Goal: Information Seeking & Learning: Find specific fact

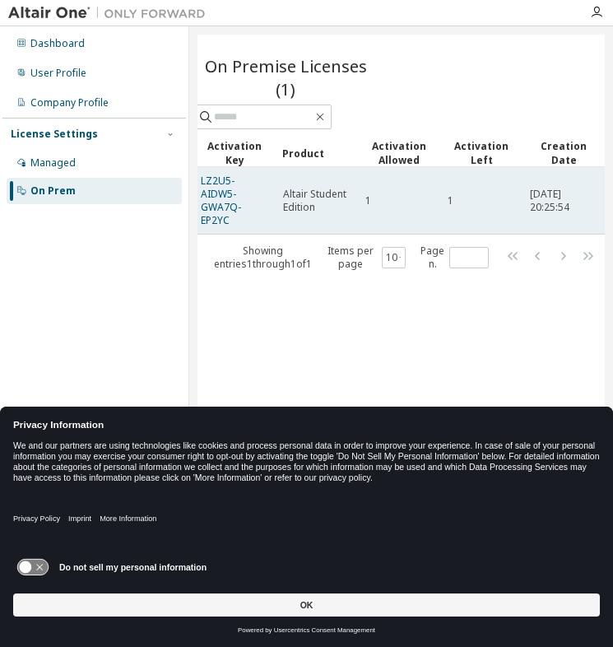
scroll to position [0, 24]
click at [497, 196] on div "1" at bounding box center [482, 200] width 68 height 13
click at [410, 187] on td "1" at bounding box center [399, 201] width 82 height 68
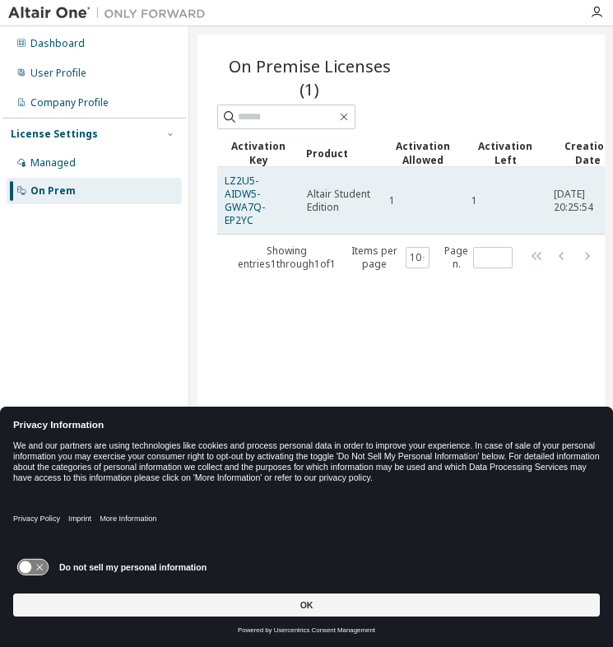
scroll to position [0, 0]
click at [280, 198] on span "LZ2U5-AIDW5-GWA7Q-EP2YC" at bounding box center [259, 201] width 68 height 53
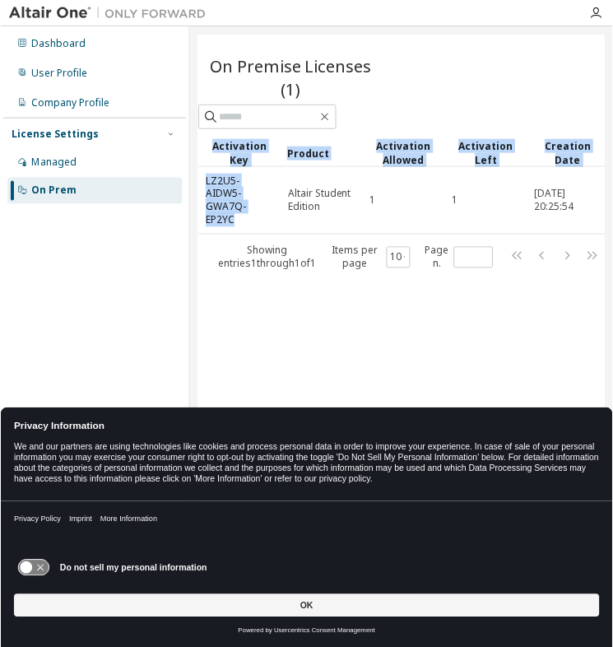
scroll to position [0, 9]
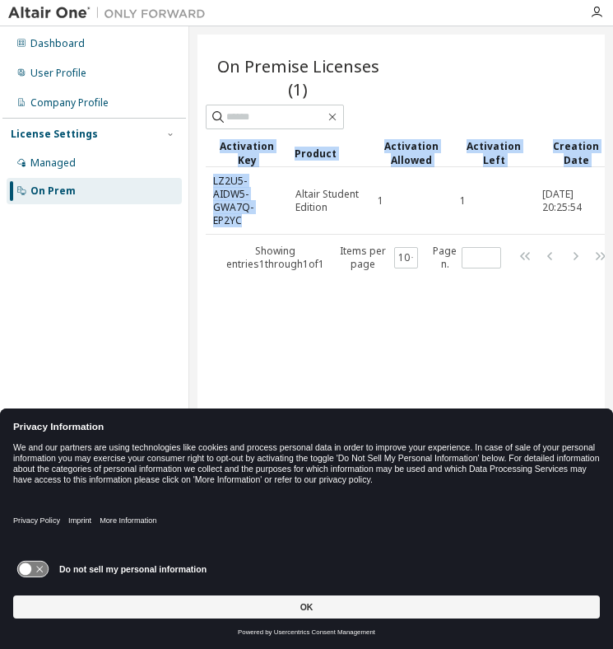
drag, startPoint x: 242, startPoint y: 207, endPoint x: 194, endPoint y: 177, distance: 56.6
click at [194, 177] on div "On Premise Licenses (1) Clear Load Save Save As Field Operator Value Select fil…" at bounding box center [401, 313] width 424 height 575
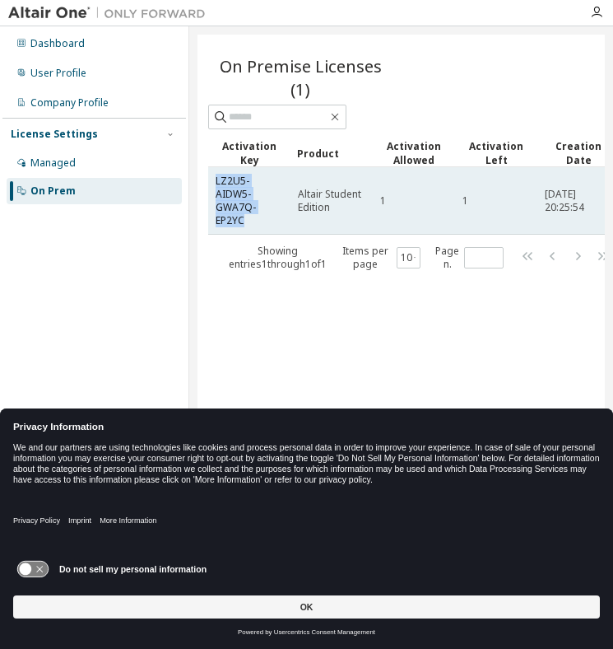
drag, startPoint x: 263, startPoint y: 215, endPoint x: 211, endPoint y: 180, distance: 62.3
click at [211, 180] on td "LZ2U5-AIDW5-GWA7Q-EP2YC" at bounding box center [249, 201] width 82 height 68
copy link "LZ2U5-AIDW5-GWA7Q-EP2YC"
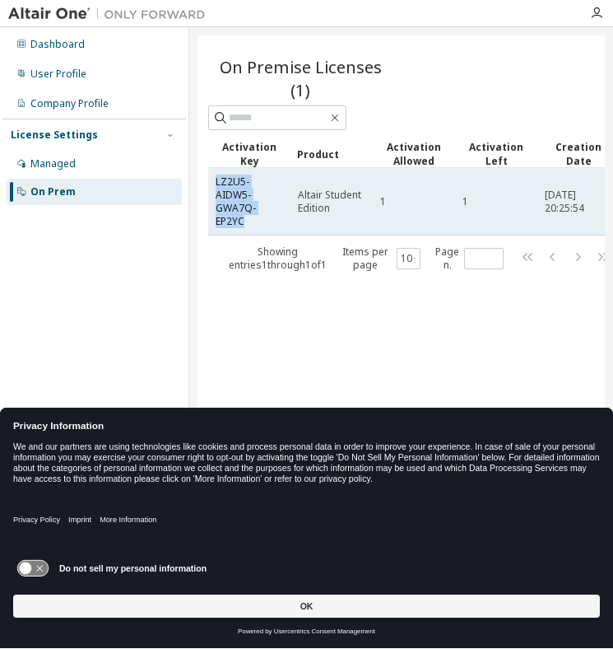
scroll to position [0, 24]
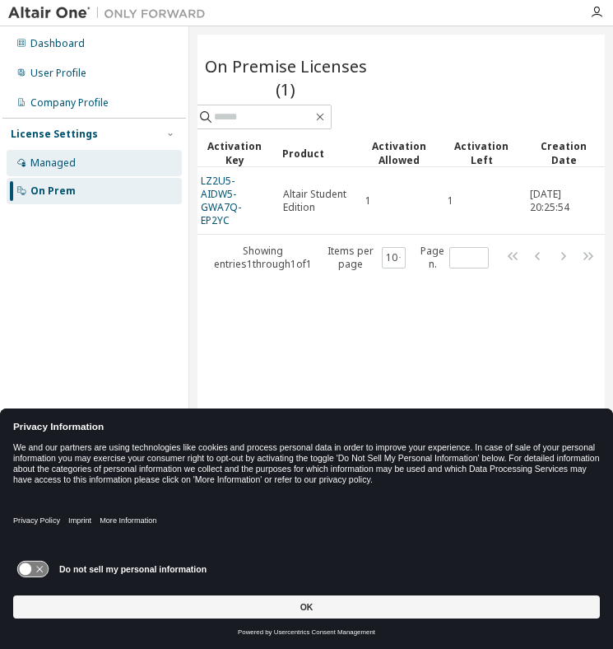
click at [86, 168] on div "Managed" at bounding box center [94, 163] width 175 height 26
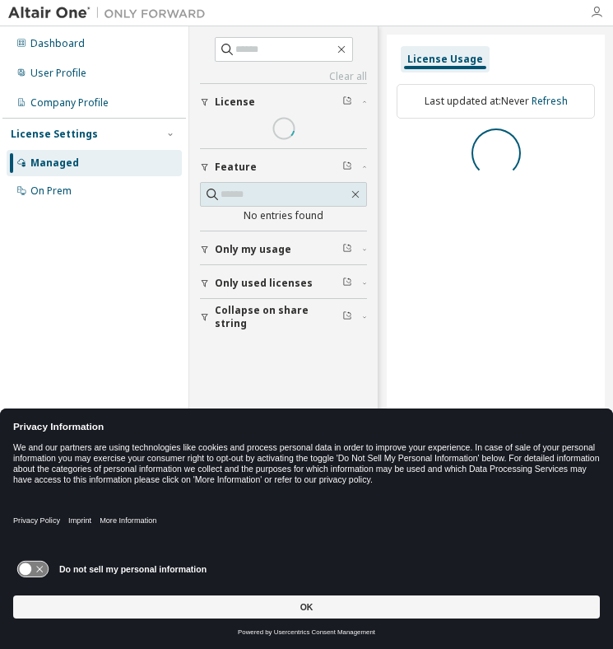
click at [594, 12] on icon "button" at bounding box center [596, 12] width 13 height 13
